Goal: Task Accomplishment & Management: Manage account settings

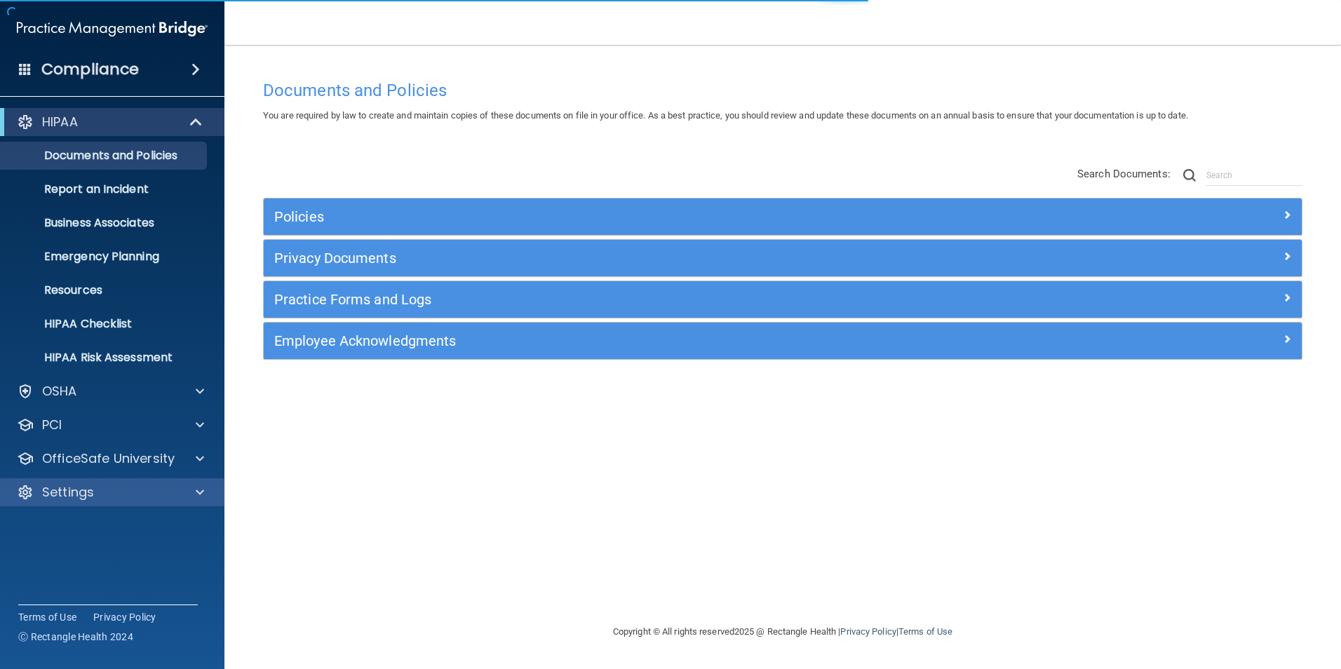
click at [97, 482] on div "Settings" at bounding box center [112, 492] width 225 height 28
click at [104, 498] on div "Settings" at bounding box center [93, 492] width 174 height 17
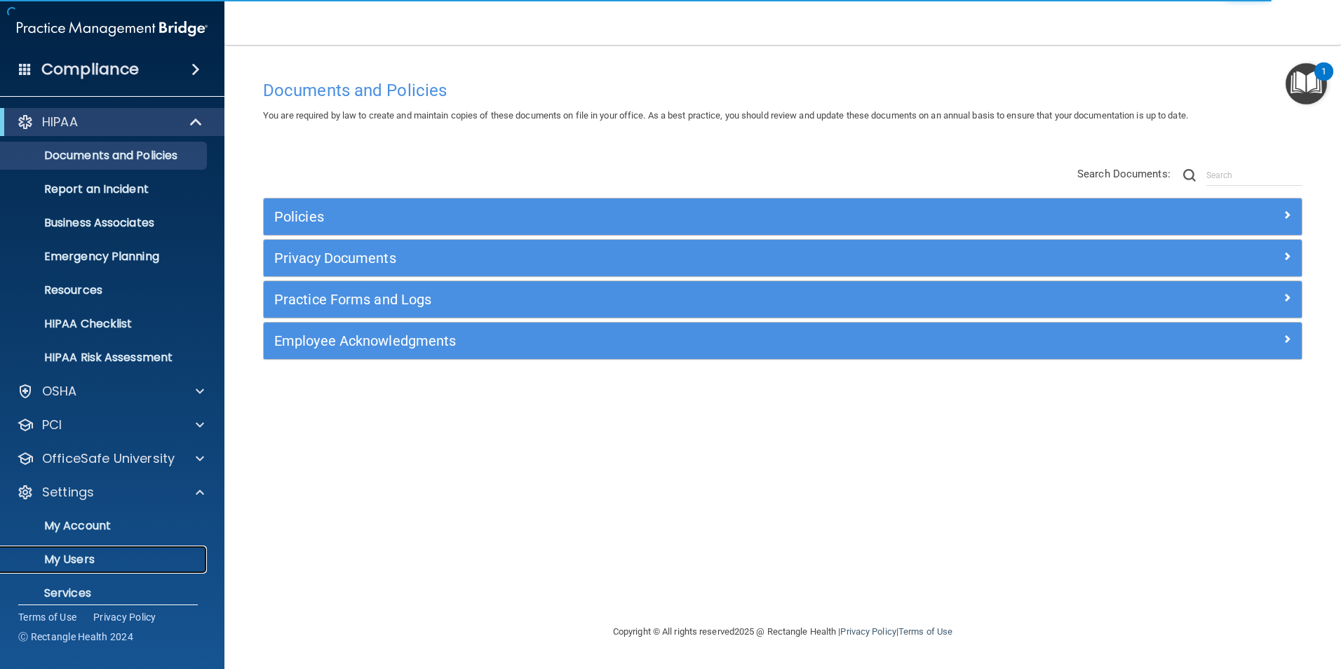
click at [72, 553] on p "My Users" at bounding box center [104, 560] width 191 height 14
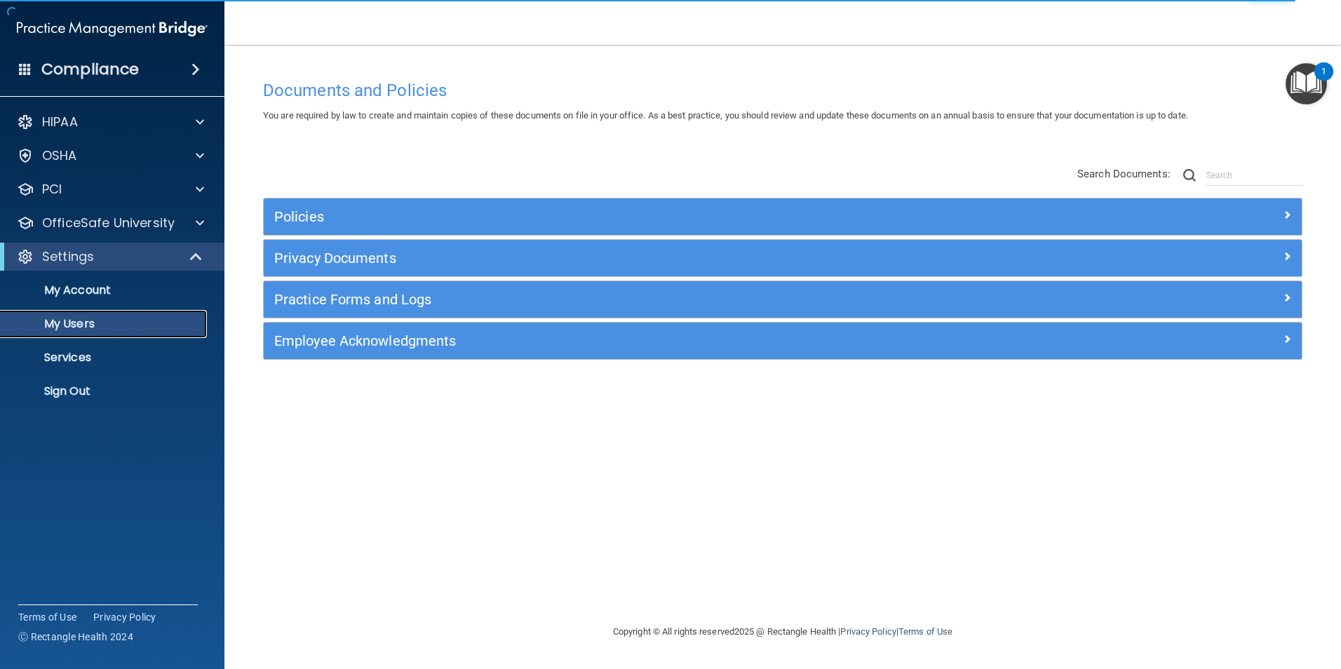
select select "20"
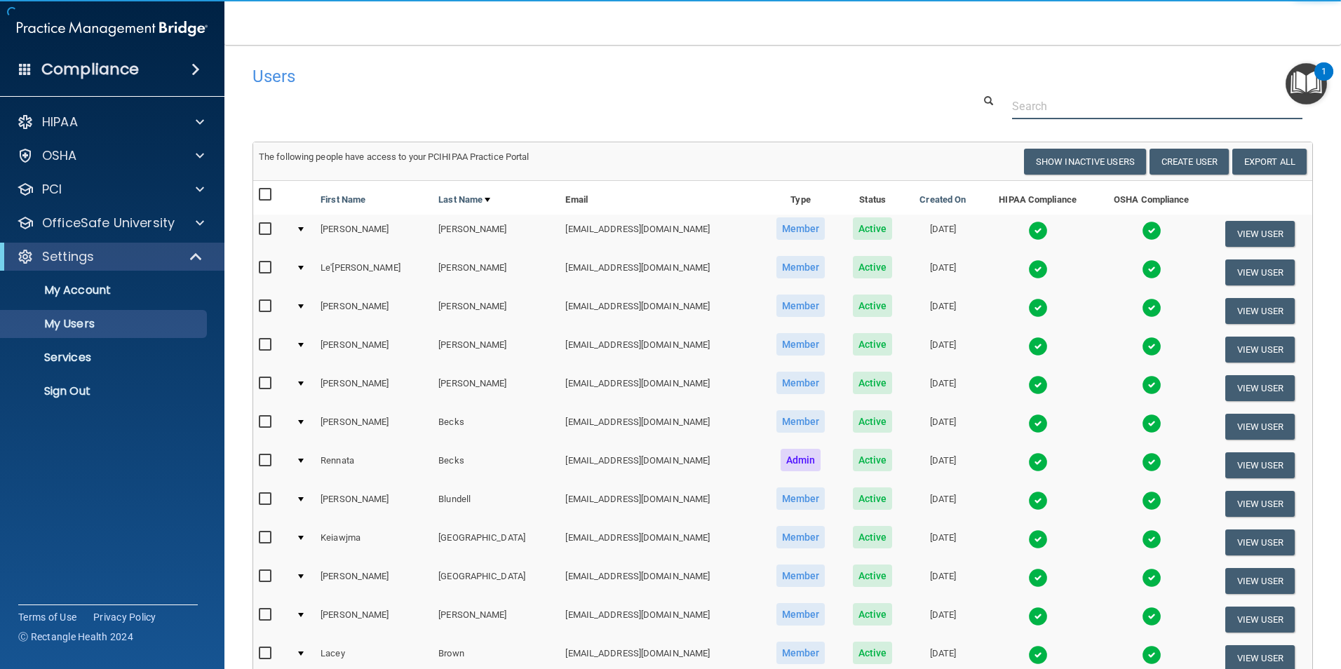
click at [1041, 107] on input "text" at bounding box center [1157, 106] width 290 height 26
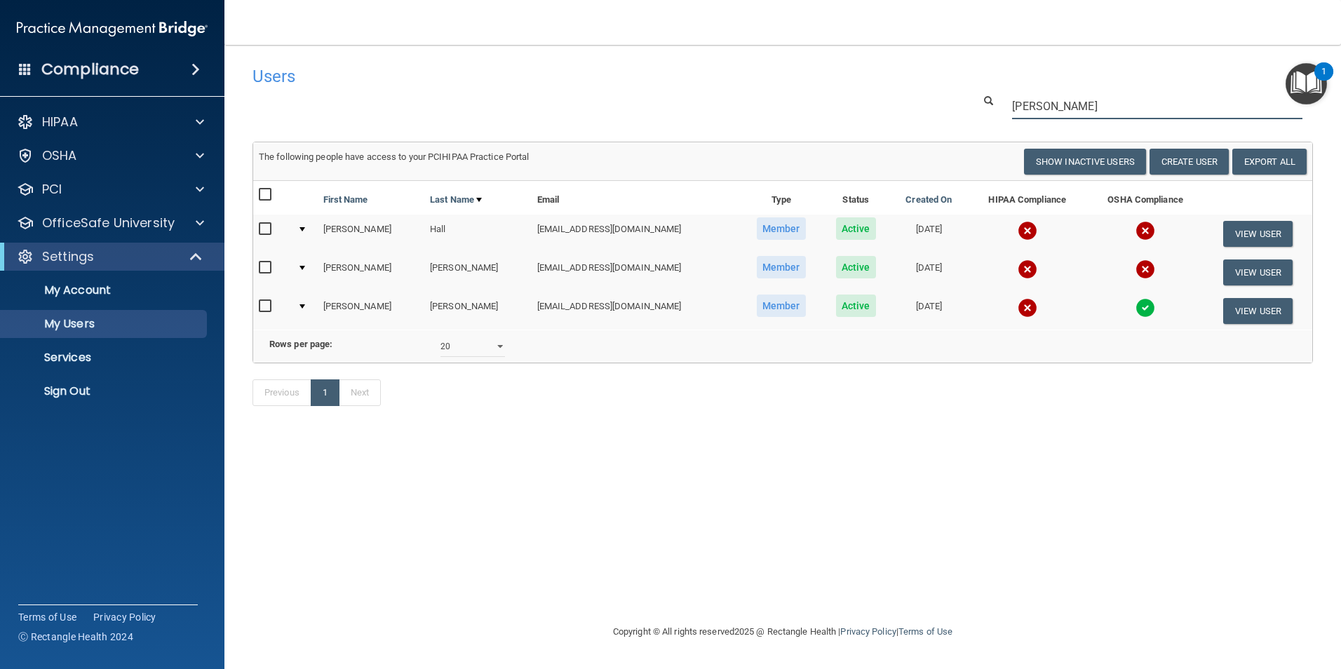
type input "[PERSON_NAME]"
click at [1018, 312] on img at bounding box center [1028, 308] width 20 height 20
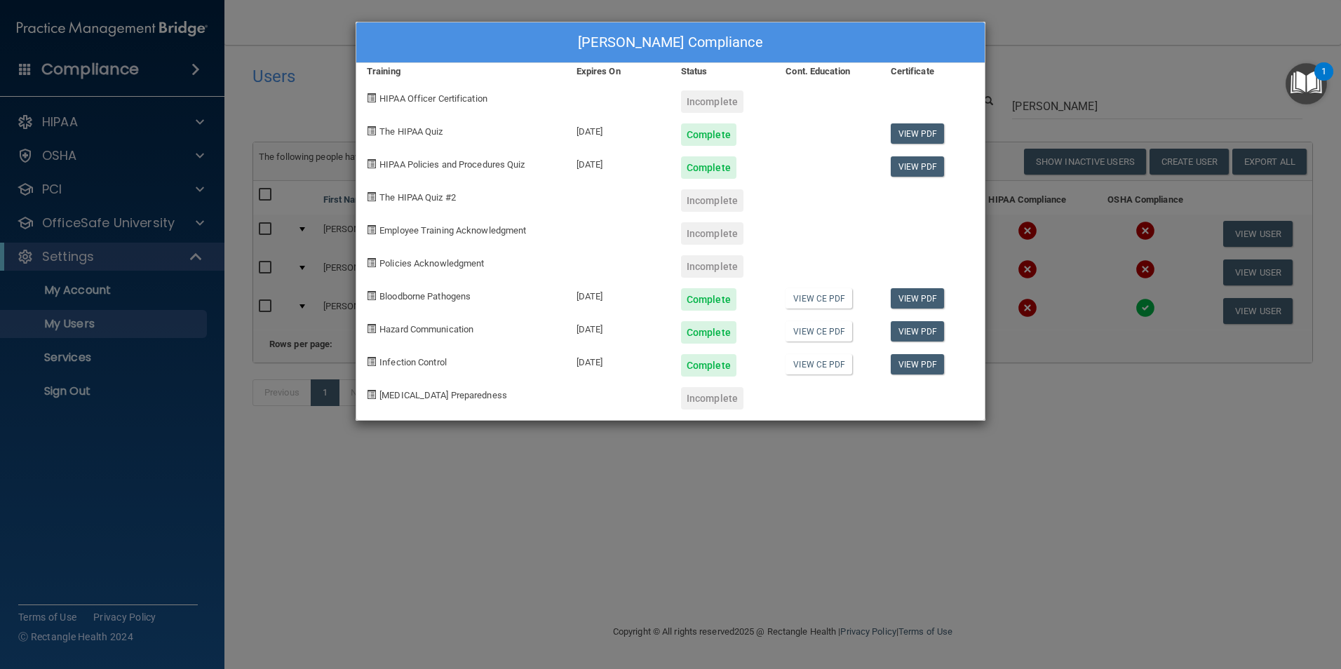
click at [1114, 375] on div "[PERSON_NAME] Compliance Training Expires On Status Cont. Education Certificate…" at bounding box center [670, 334] width 1341 height 669
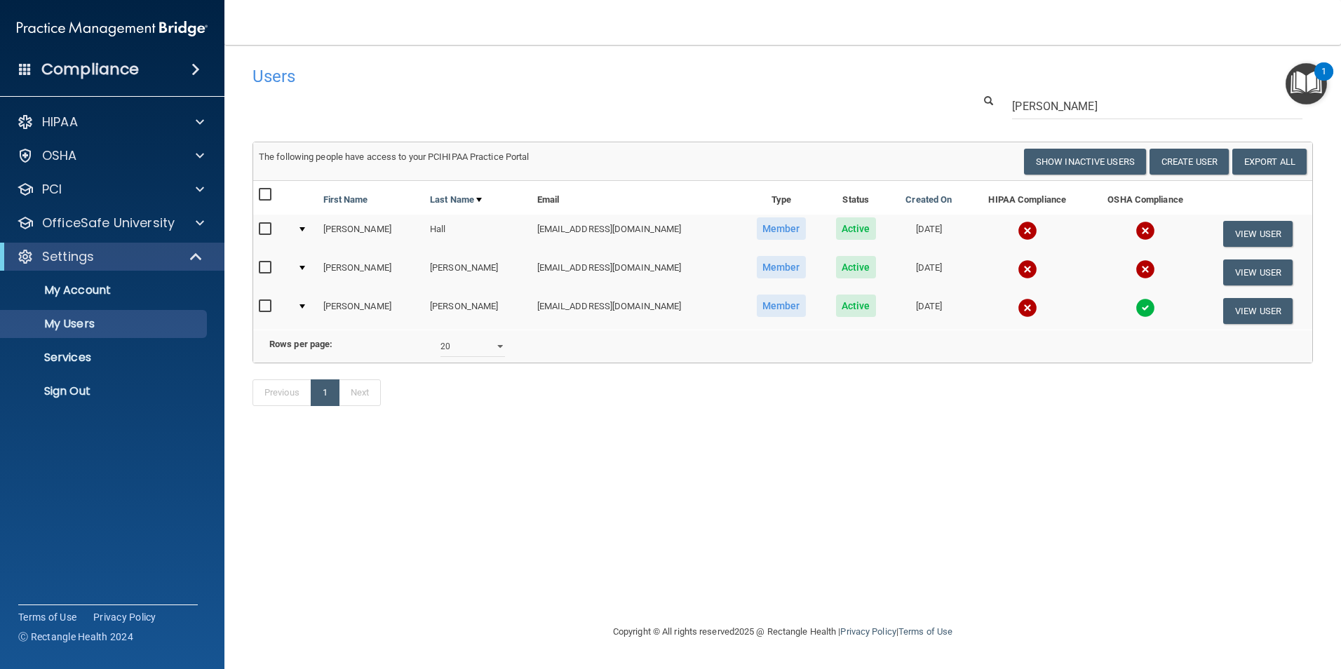
click at [1018, 306] on img at bounding box center [1028, 308] width 20 height 20
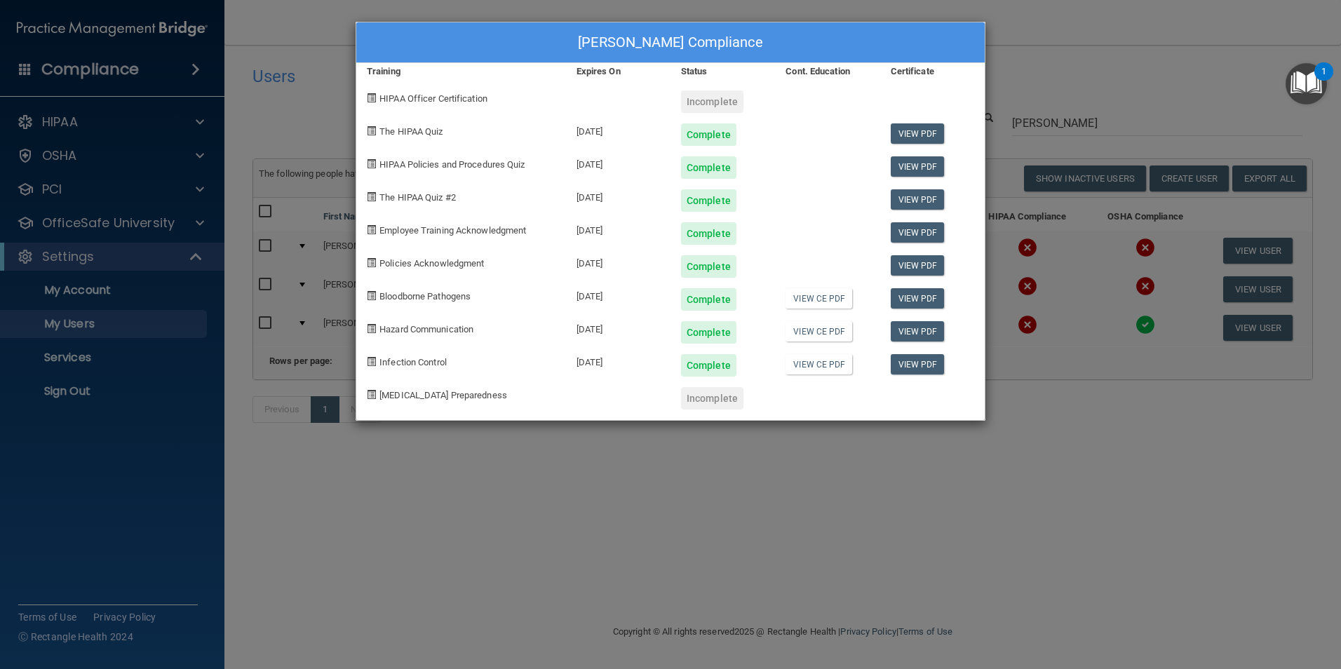
click at [1071, 461] on div "[PERSON_NAME] Compliance Training Expires On Status Cont. Education Certificate…" at bounding box center [670, 334] width 1341 height 669
